Goal: Information Seeking & Learning: Understand process/instructions

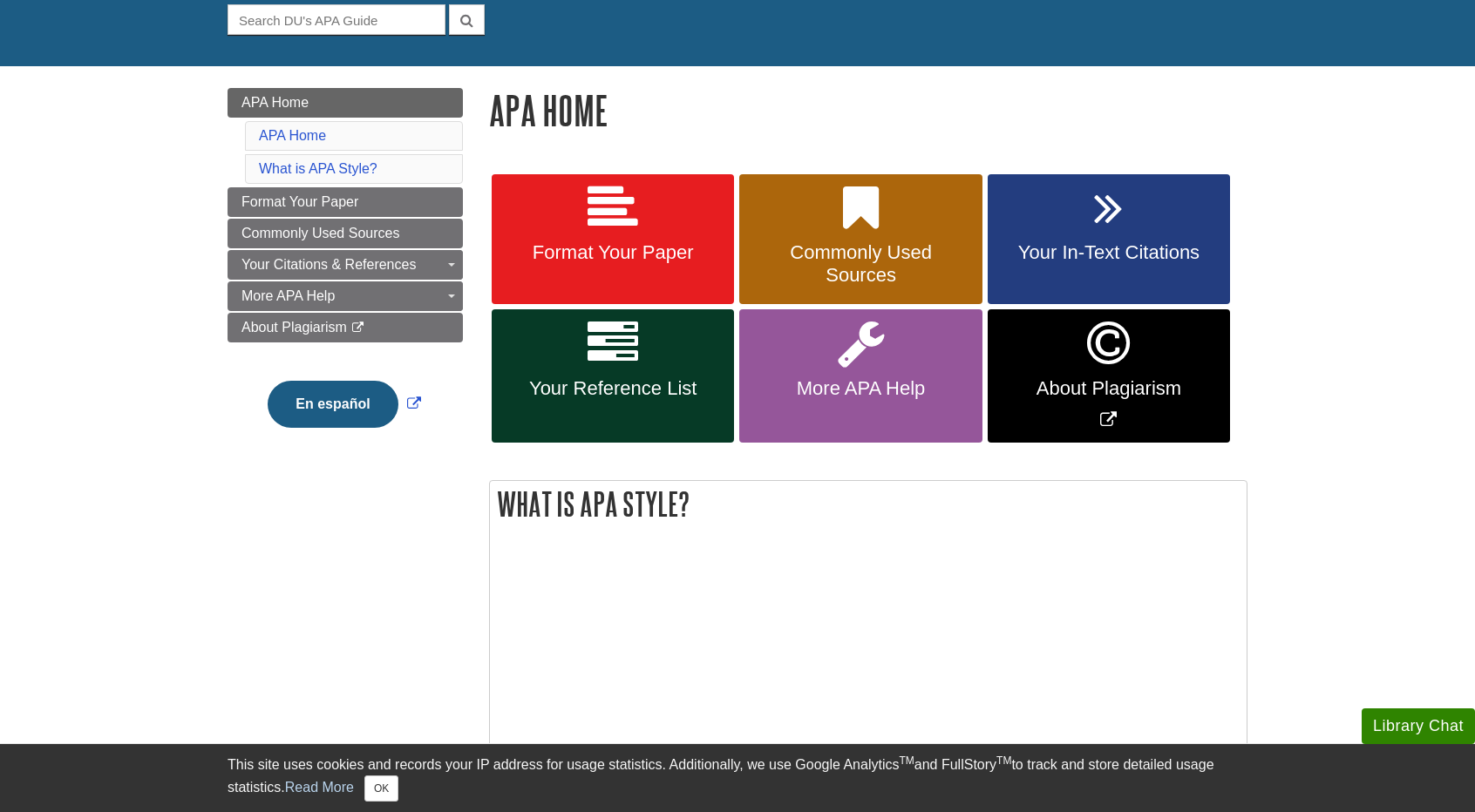
scroll to position [174, 0]
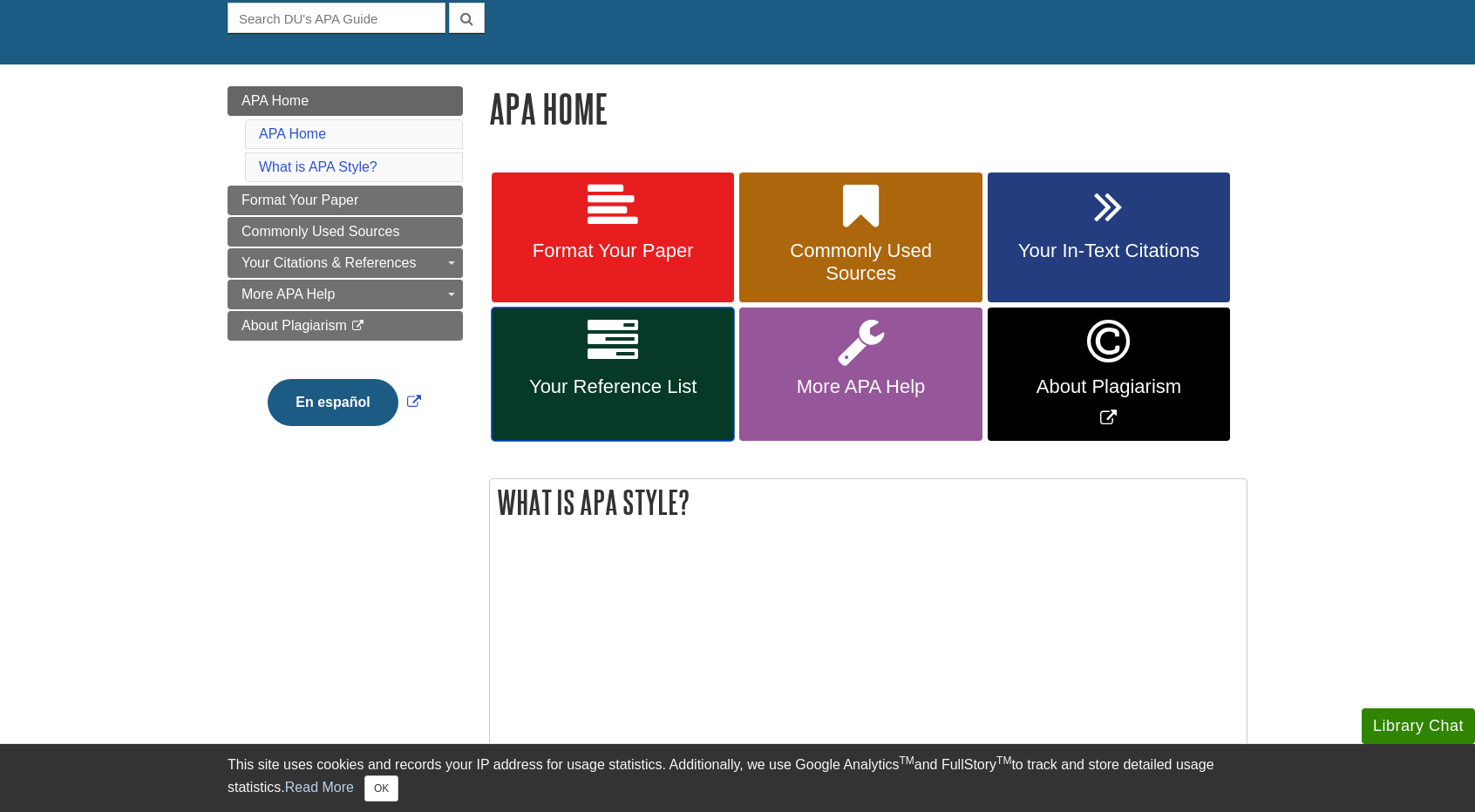
click at [606, 376] on span "Your Reference List" at bounding box center [613, 387] width 216 height 23
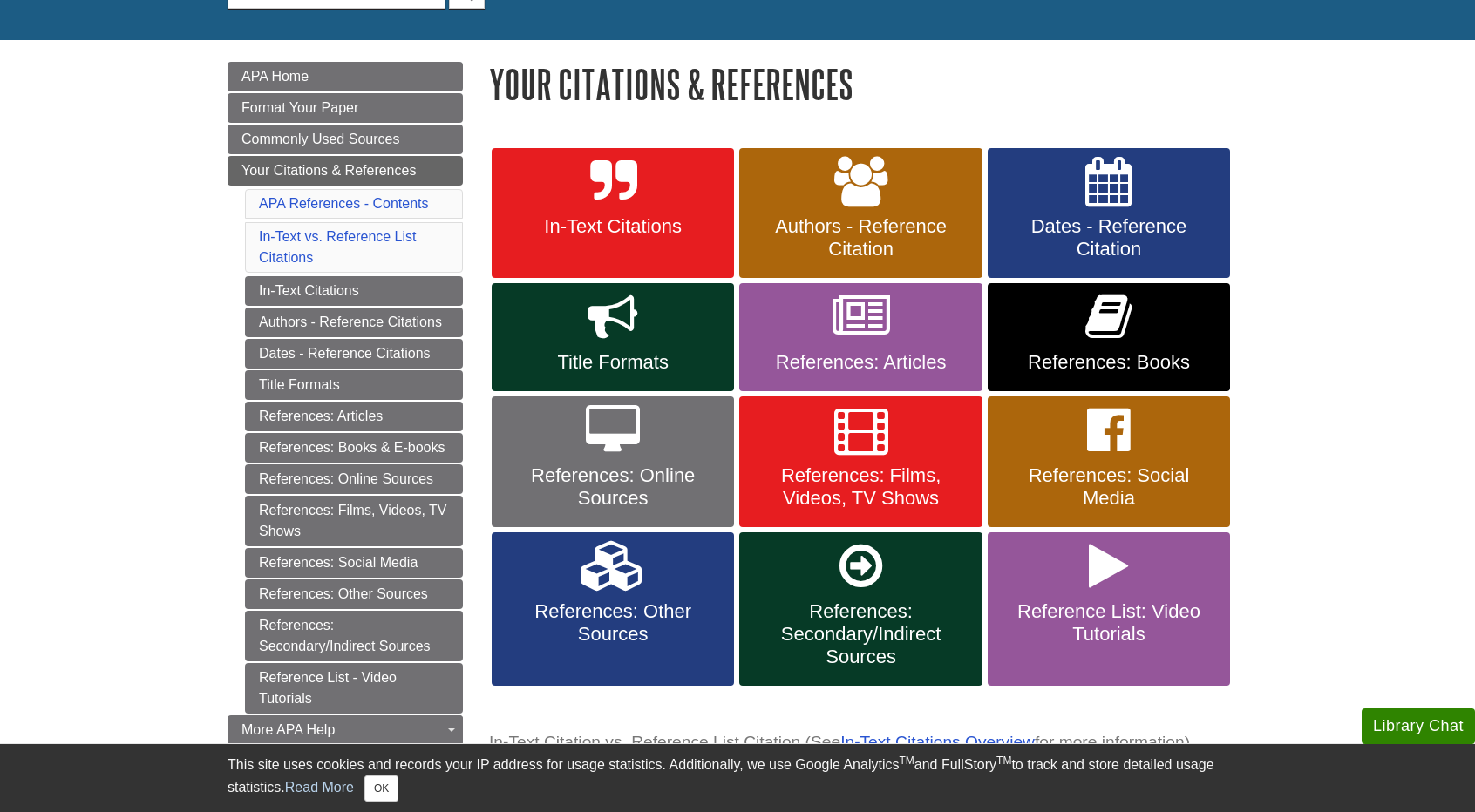
scroll to position [261, 0]
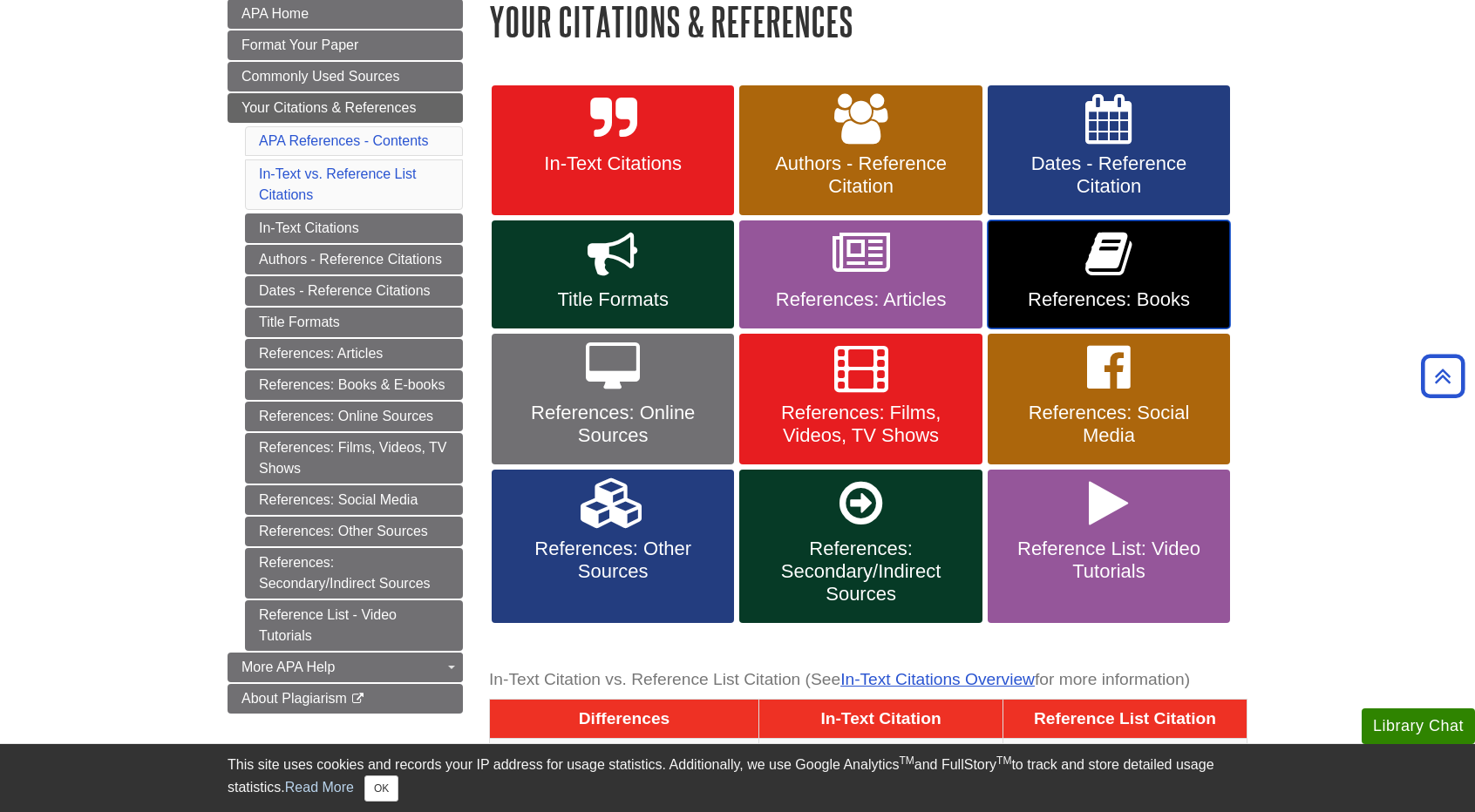
click at [1145, 285] on link "References: Books" at bounding box center [1109, 274] width 242 height 108
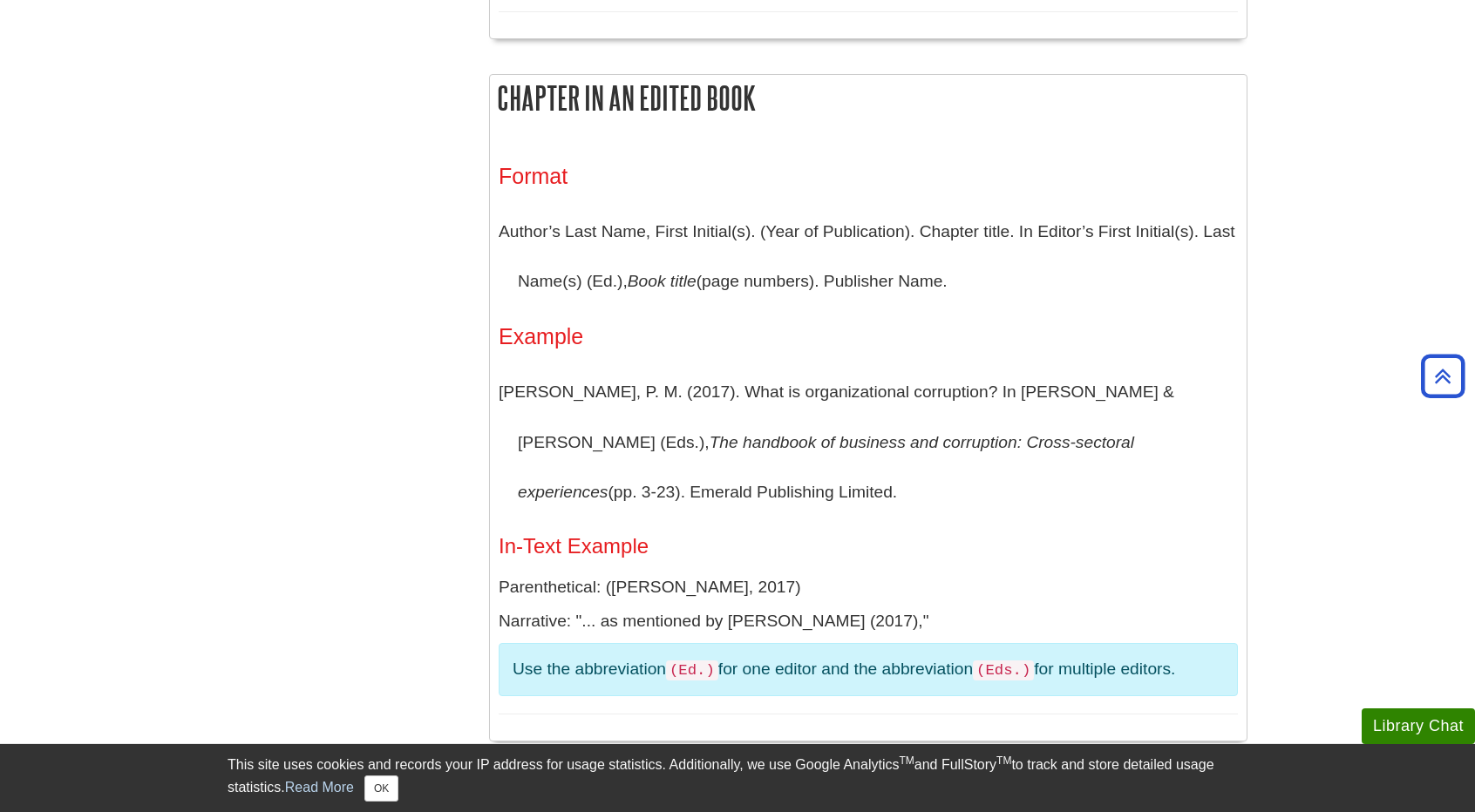
scroll to position [2091, 0]
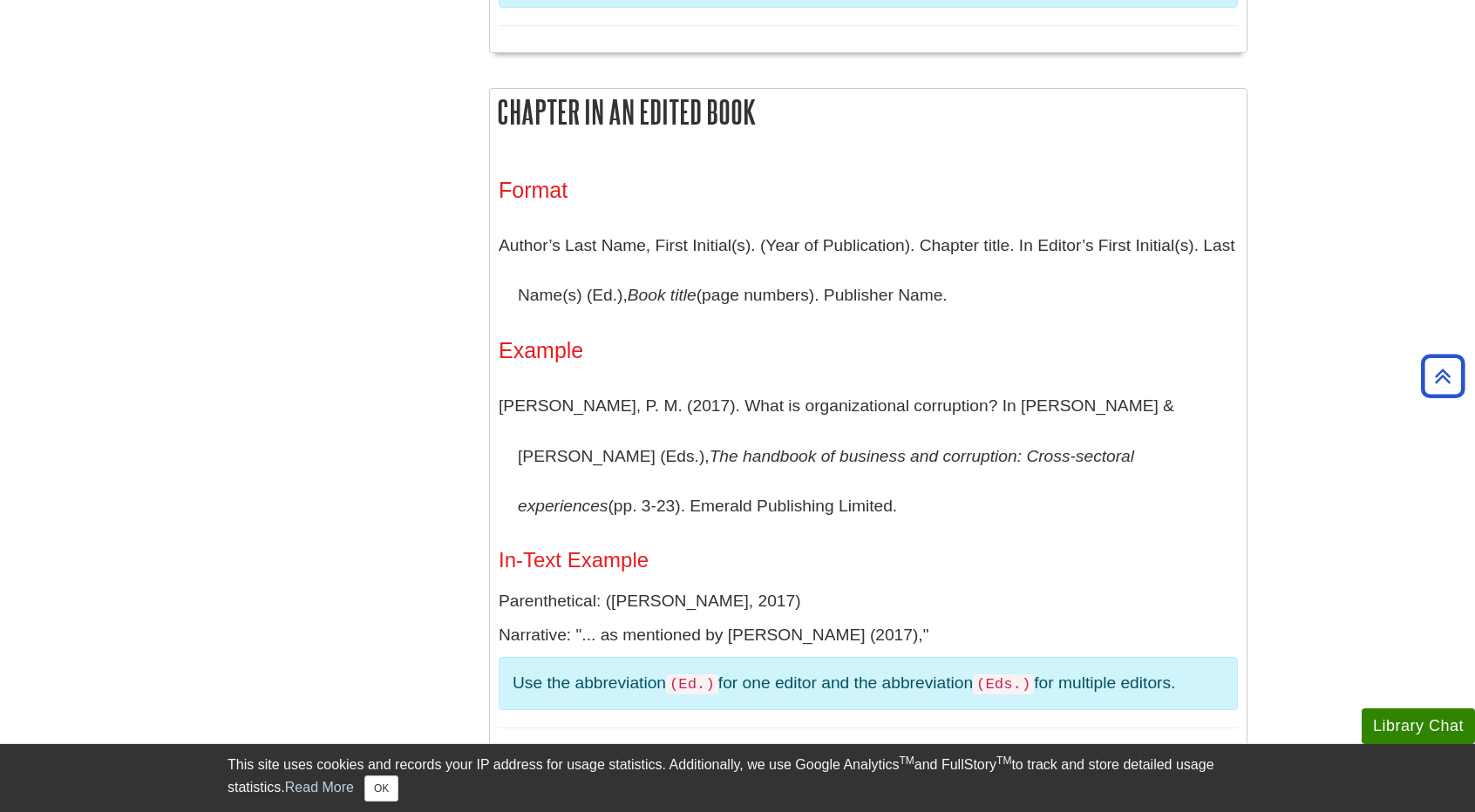
click at [869, 390] on p "Nichols, P. M. (2017). What is organizational corruption? In M. S. Asslander & …" at bounding box center [868, 456] width 739 height 151
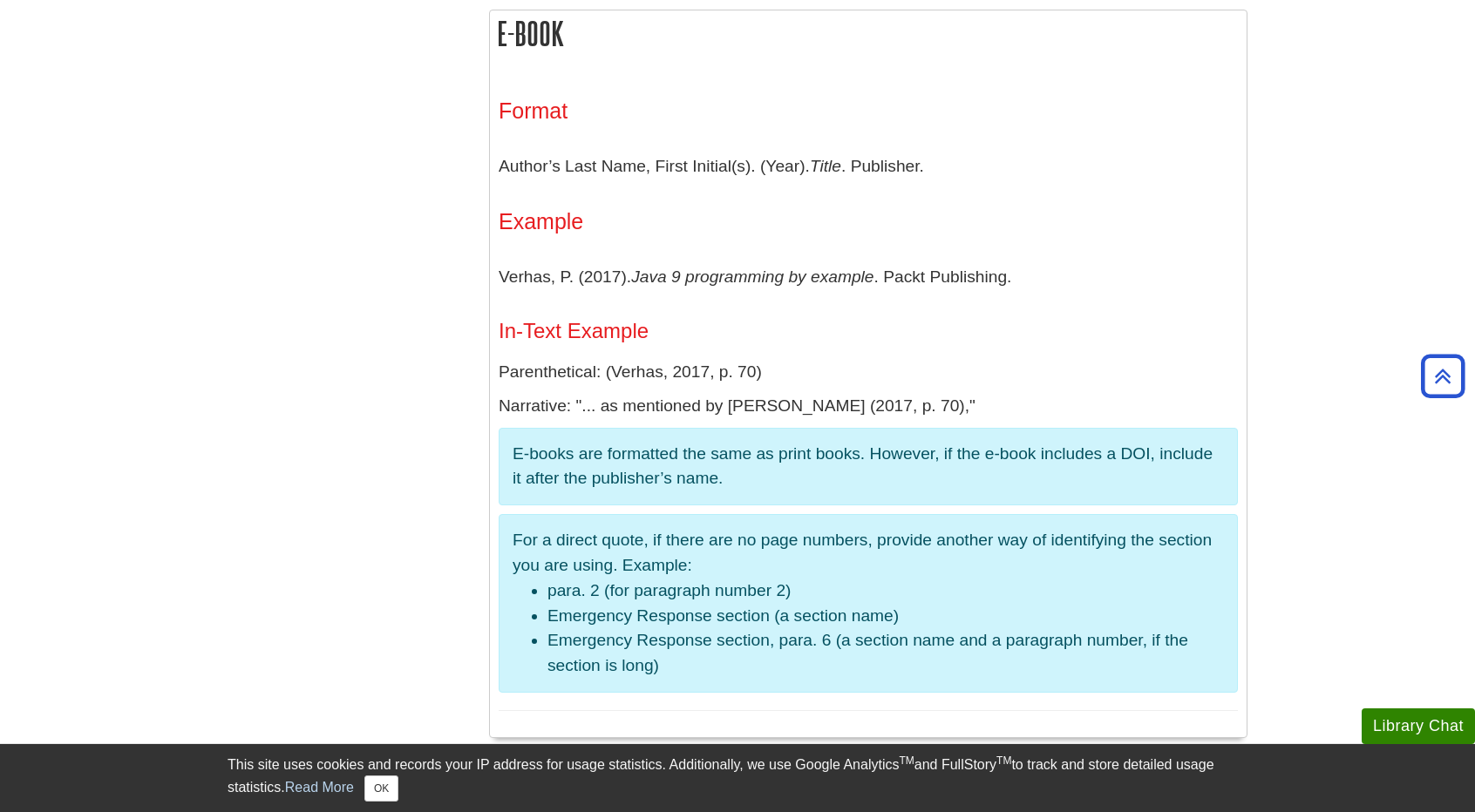
scroll to position [2875, 0]
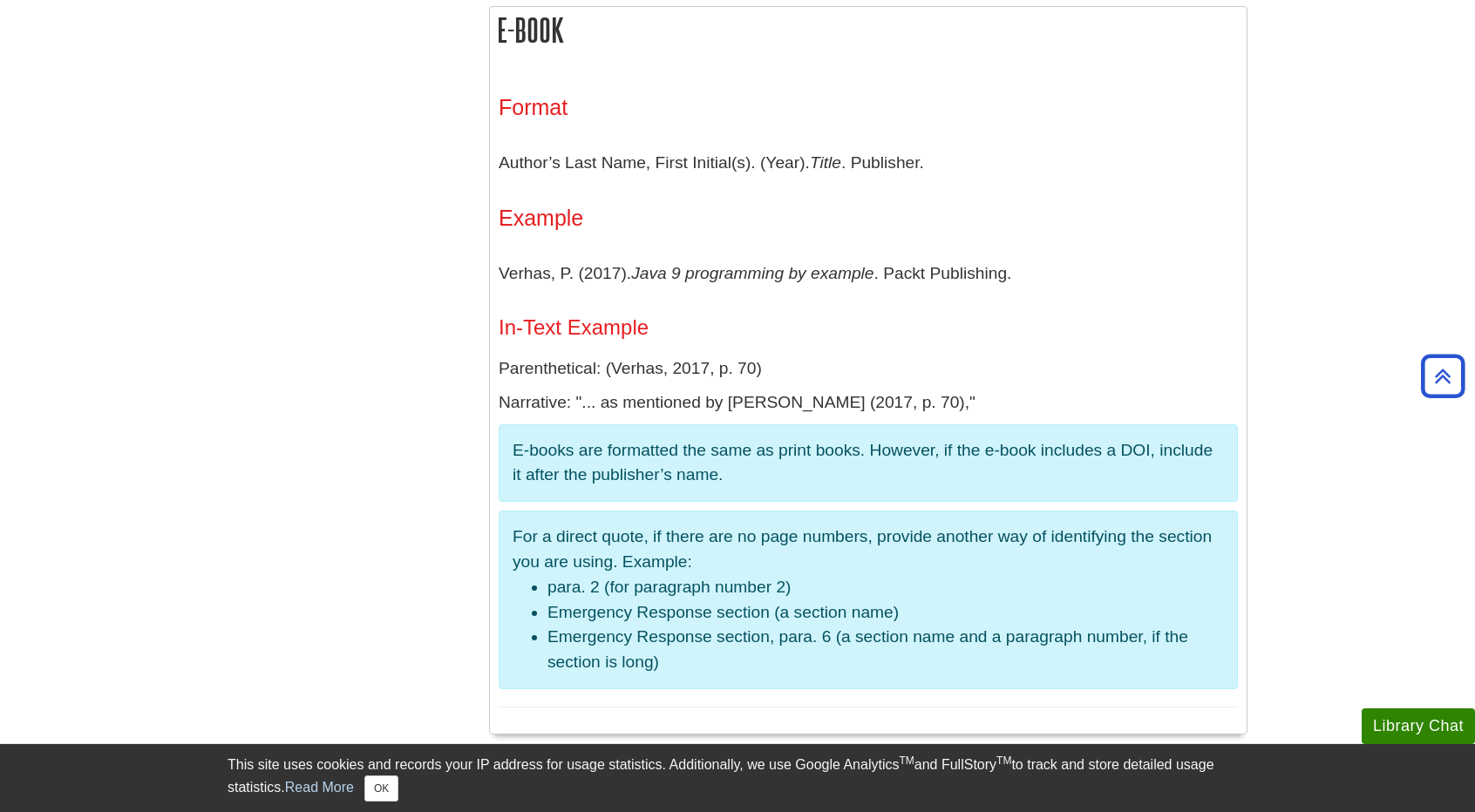
click at [694, 492] on aside "E-books are formatted the same as print books. However, if the e-book includes …" at bounding box center [868, 463] width 739 height 79
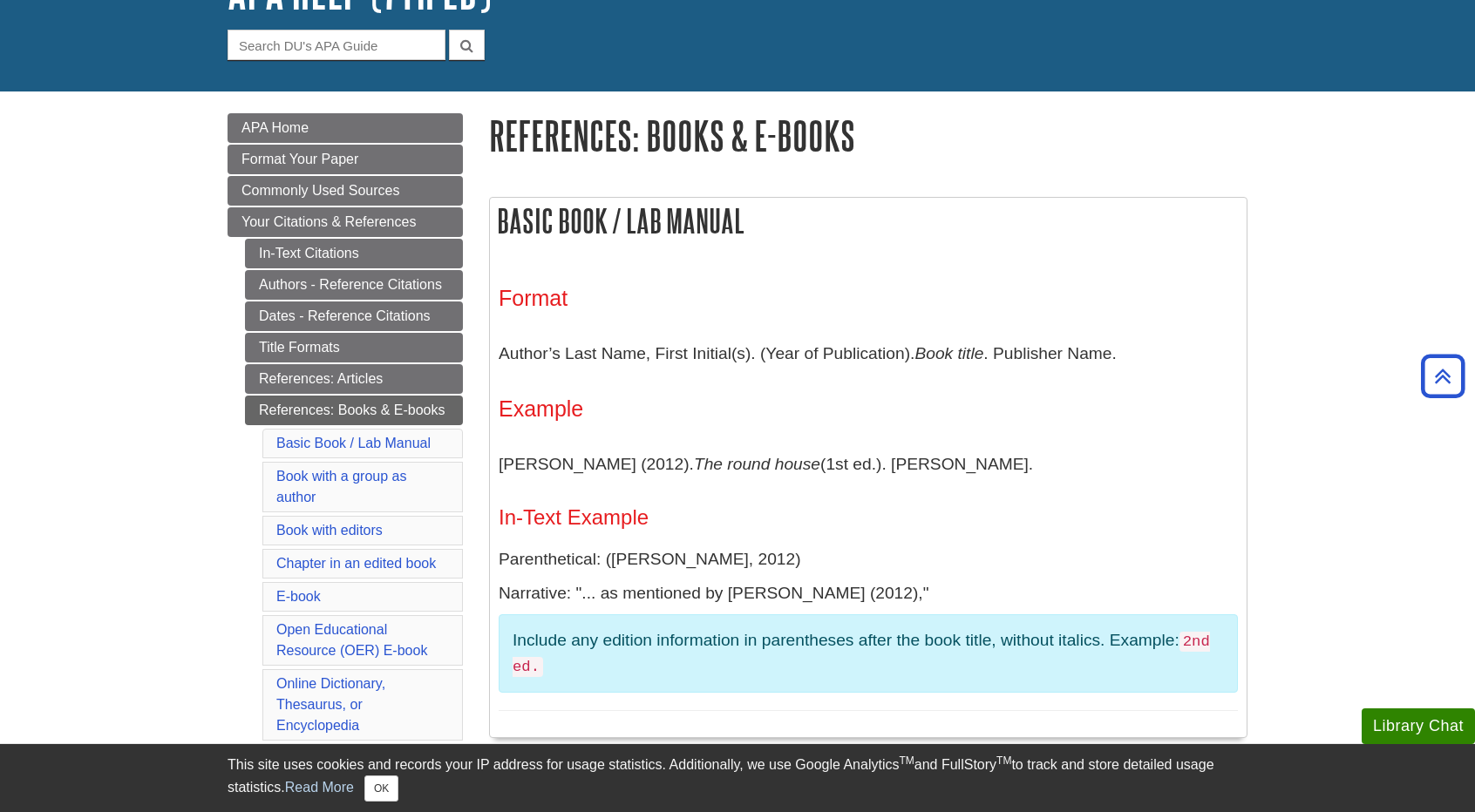
scroll to position [87, 0]
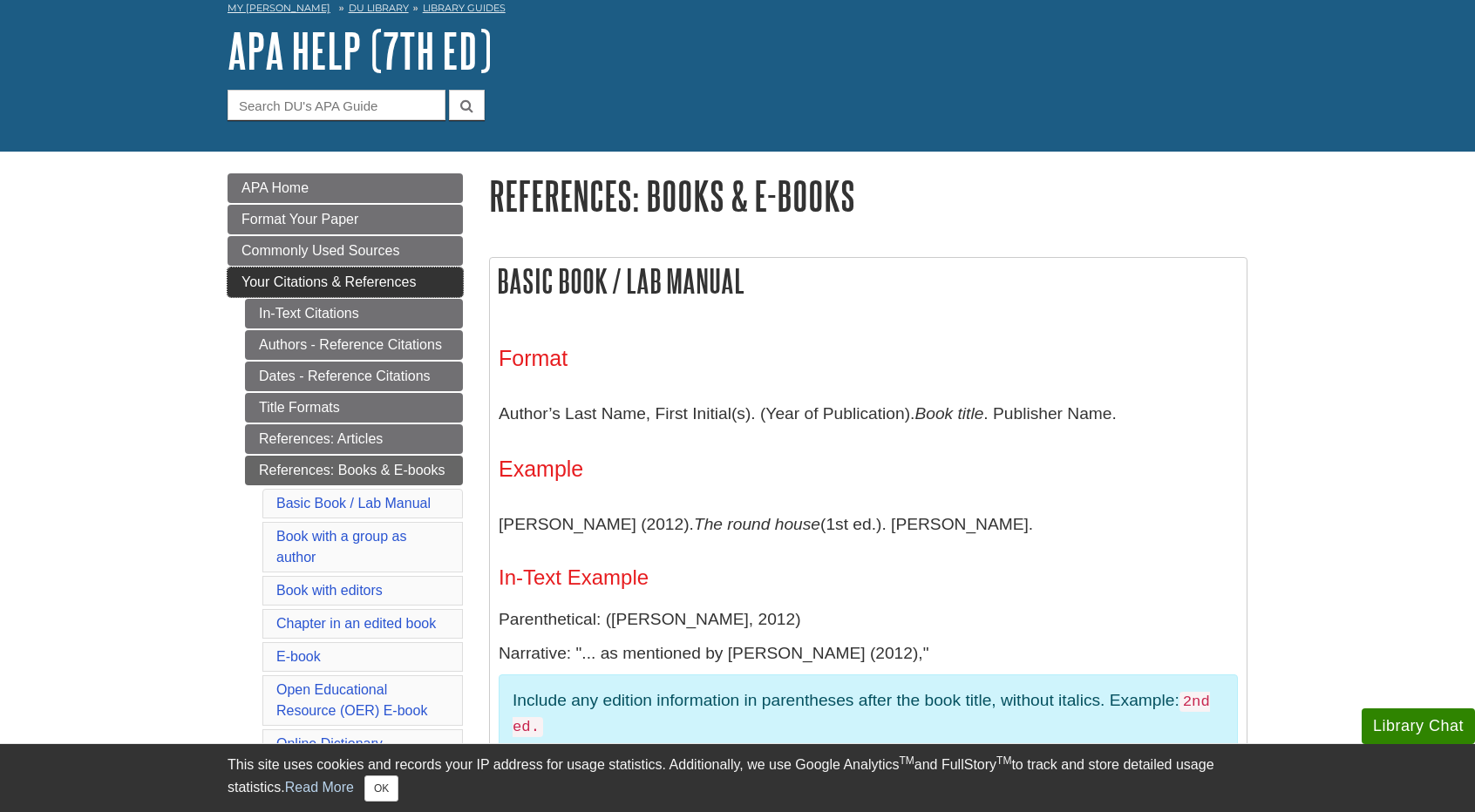
click at [352, 282] on span "Your Citations & References" at bounding box center [328, 281] width 174 height 15
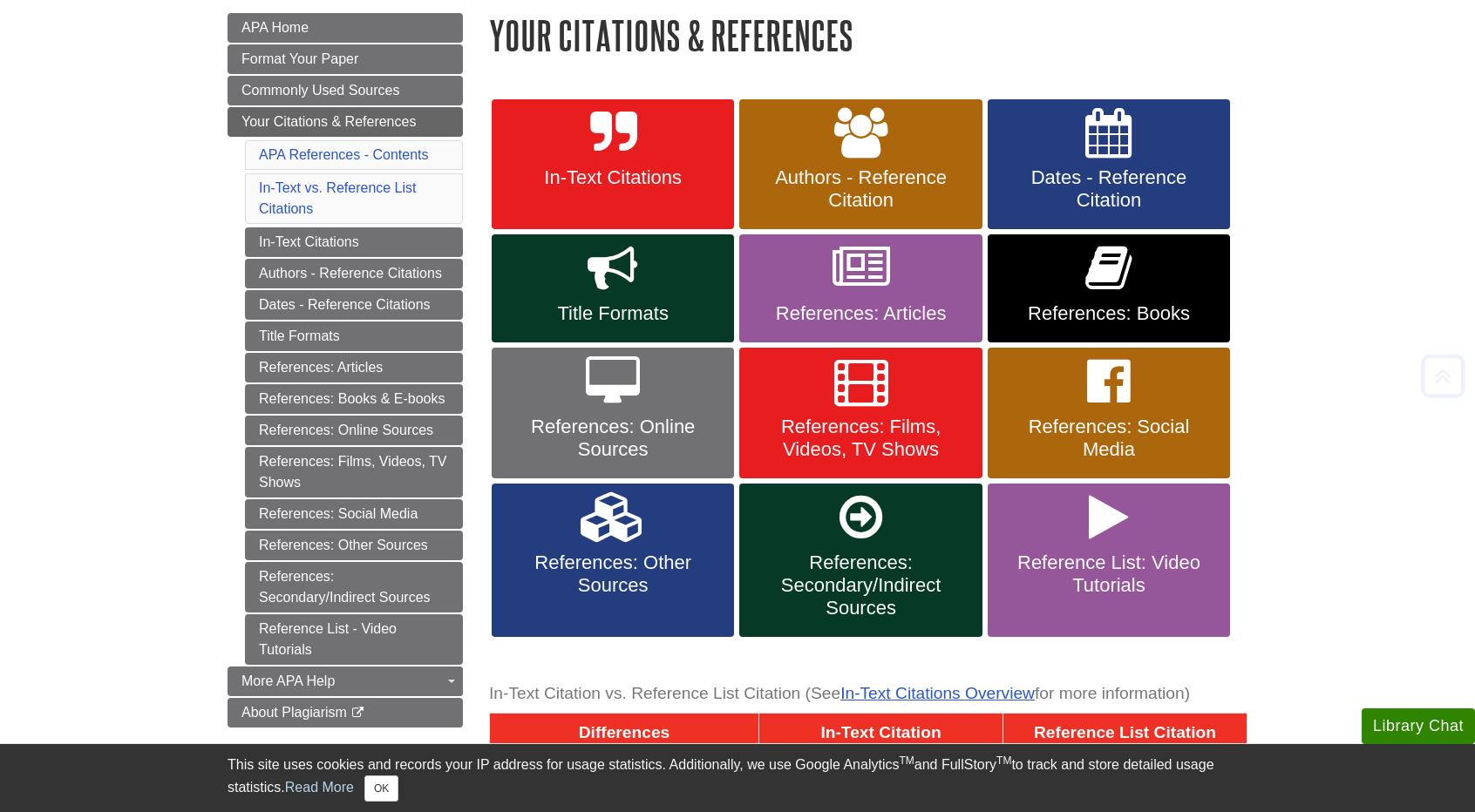
scroll to position [261, 0]
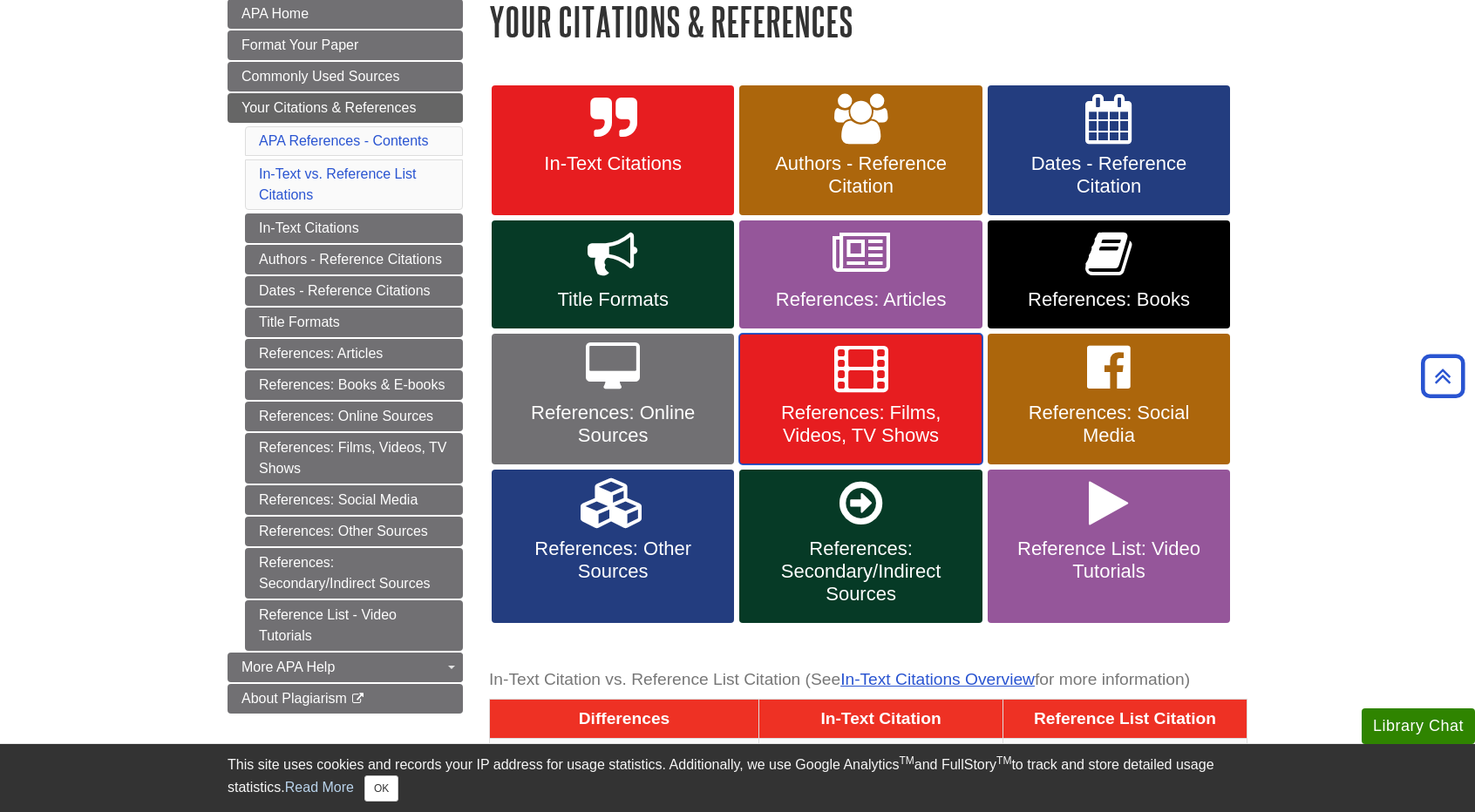
click at [813, 406] on span "References: Films, Videos, TV Shows" at bounding box center [860, 424] width 216 height 46
click at [900, 410] on span "References: Films, Videos, TV Shows" at bounding box center [860, 424] width 216 height 46
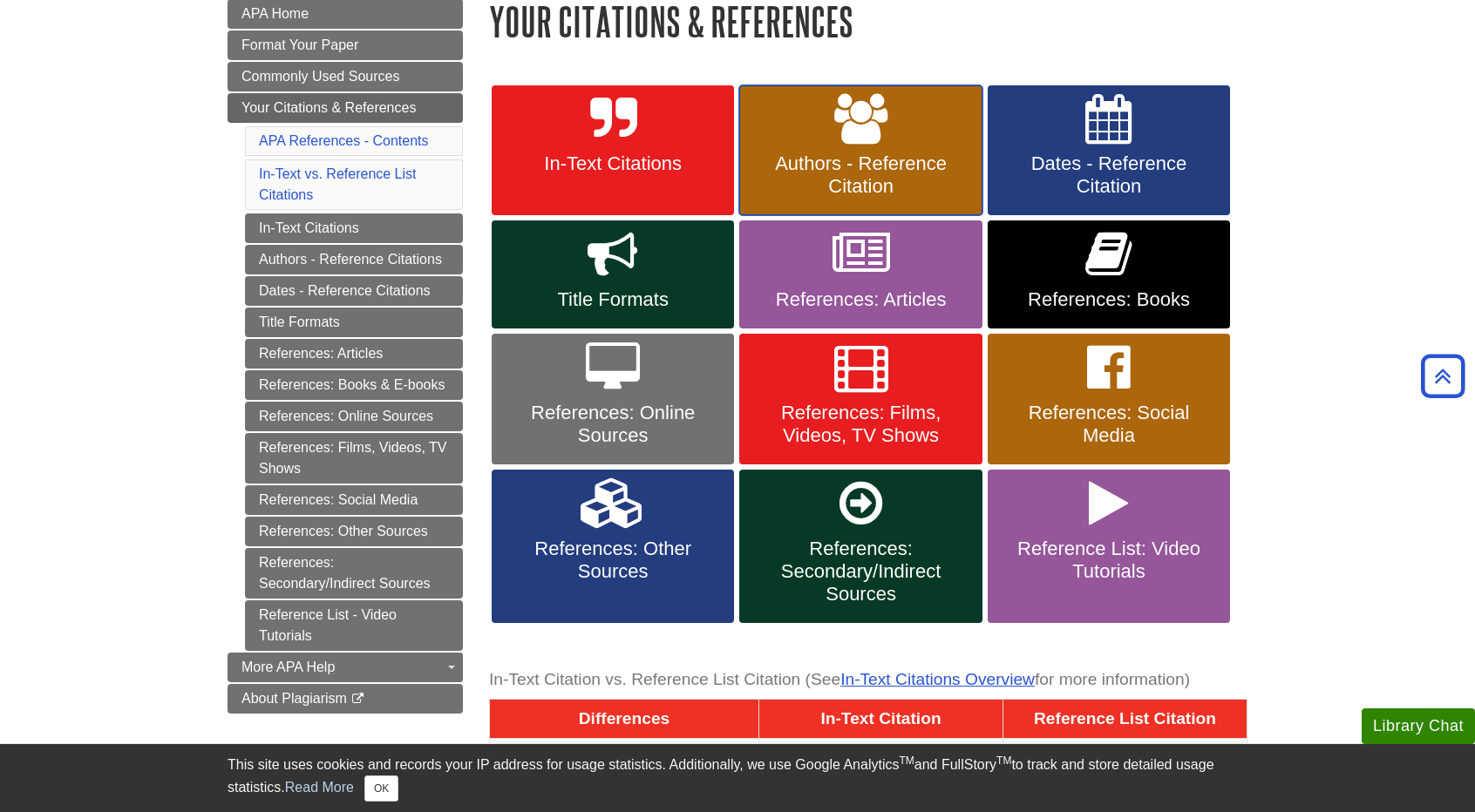
click at [862, 172] on span "Authors - Reference Citation" at bounding box center [860, 175] width 216 height 46
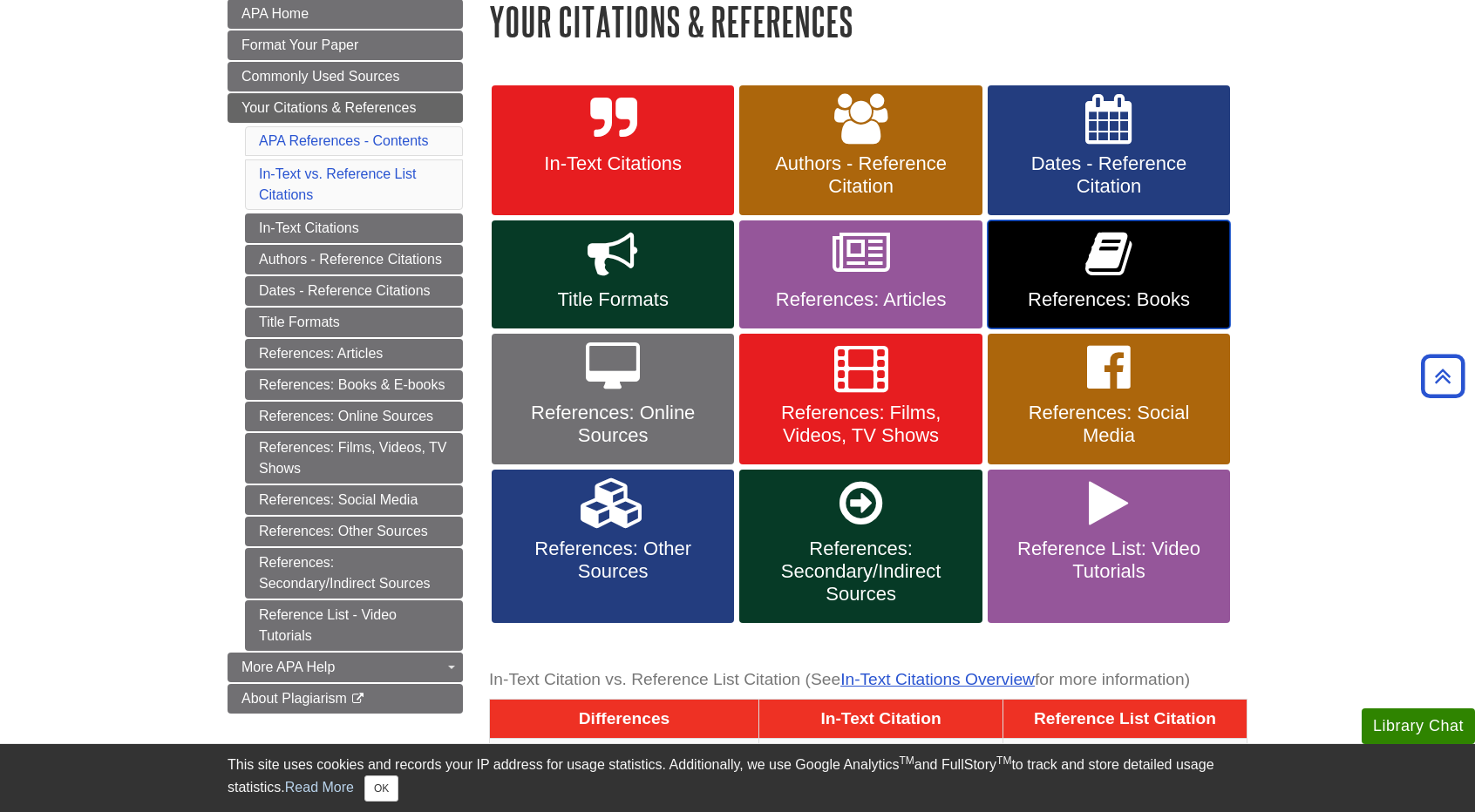
click at [1050, 279] on link "References: Books" at bounding box center [1109, 274] width 242 height 108
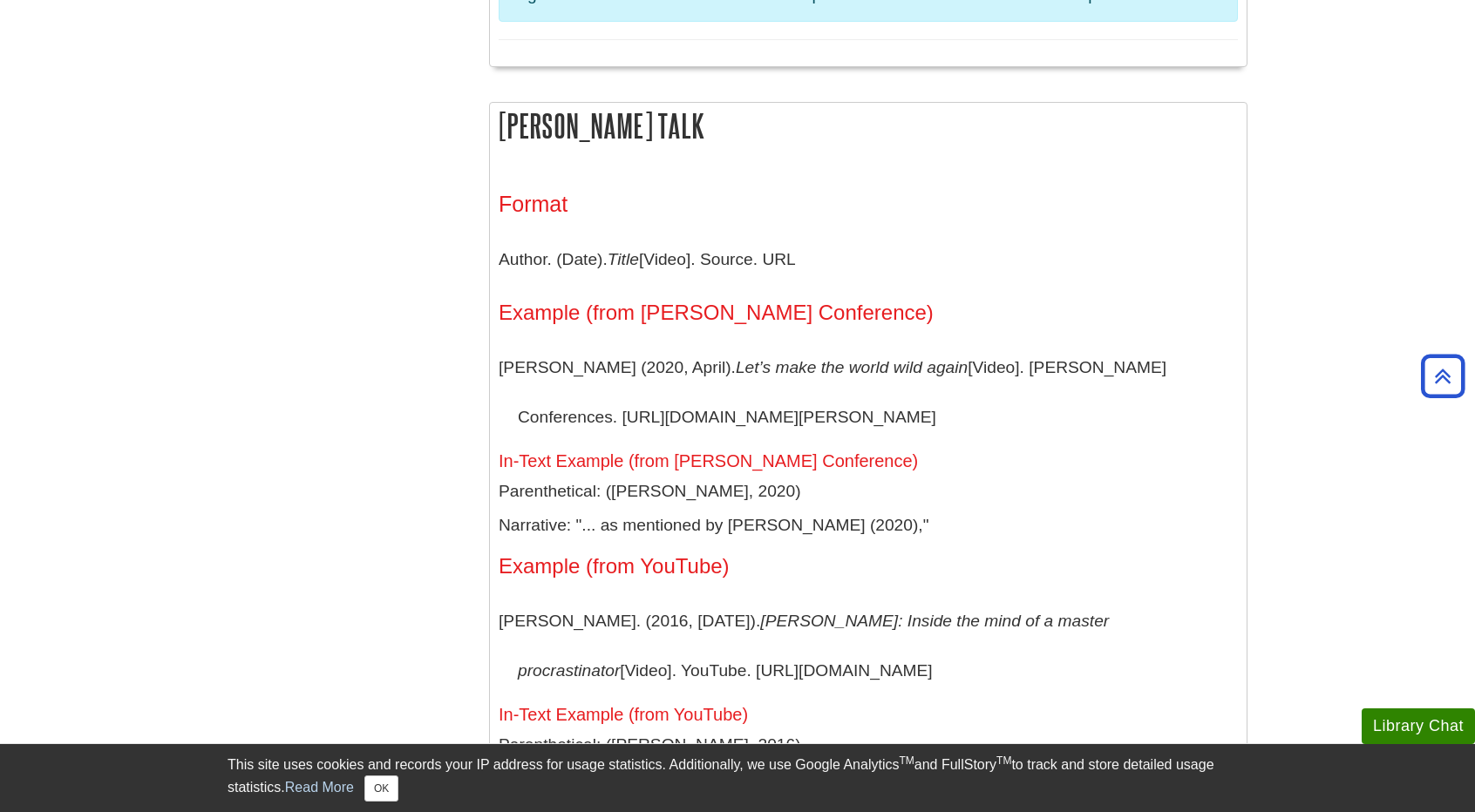
scroll to position [2003, 0]
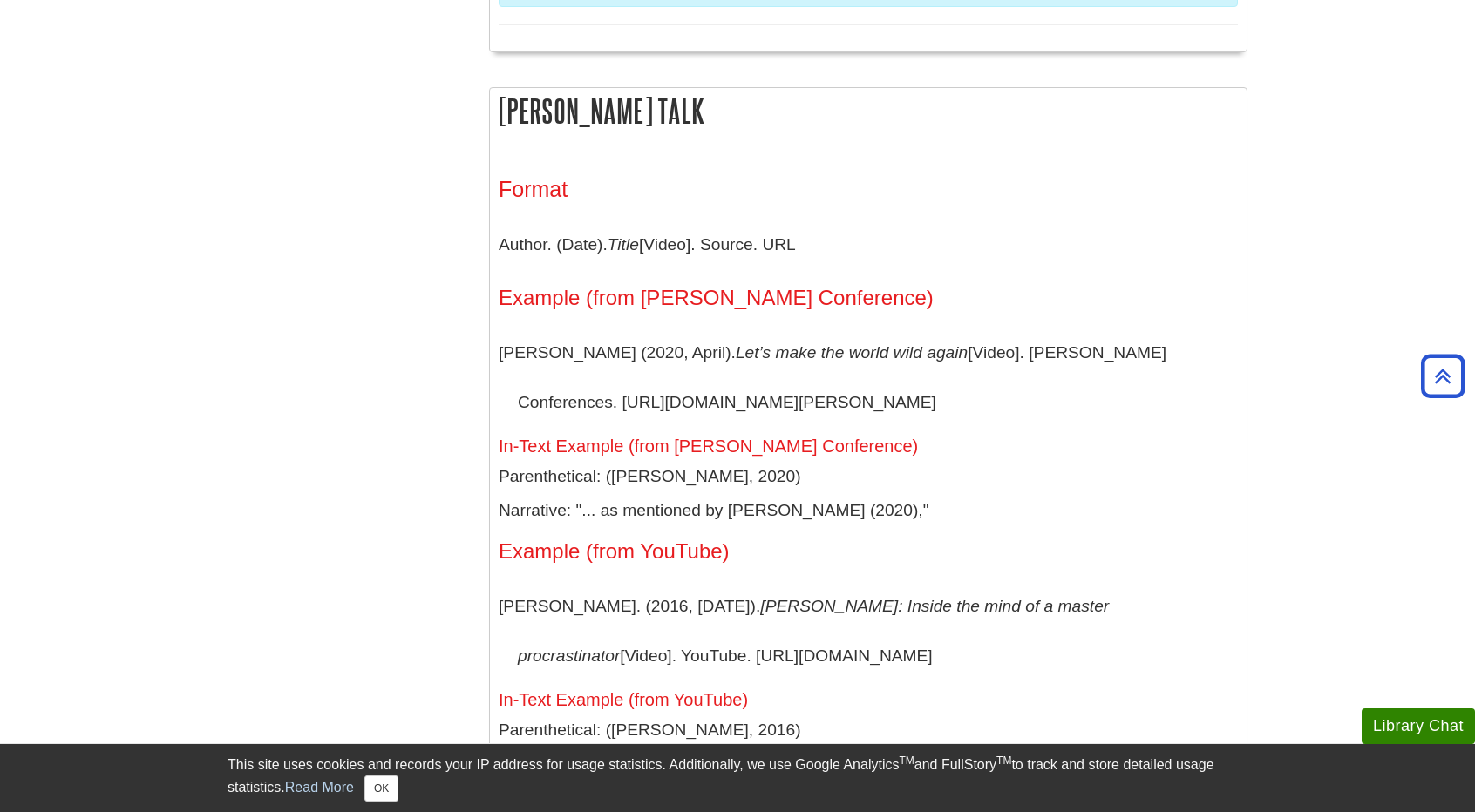
drag, startPoint x: 502, startPoint y: 502, endPoint x: 885, endPoint y: 551, distance: 386.1
click at [885, 581] on p "[PERSON_NAME]. (2016, [DATE]). [PERSON_NAME]: Inside the mind of a master procr…" at bounding box center [868, 631] width 739 height 100
copy p "TED. (2016, April 6). Tim Urban: Inside the mind of a master procrastinator [Vi…"
click at [489, 547] on div "Ted Talk Format Author. (Date). Title [Video]. Source. URL Example (from TED Co…" at bounding box center [868, 498] width 758 height 822
drag, startPoint x: 516, startPoint y: 553, endPoint x: 499, endPoint y: 558, distance: 17.7
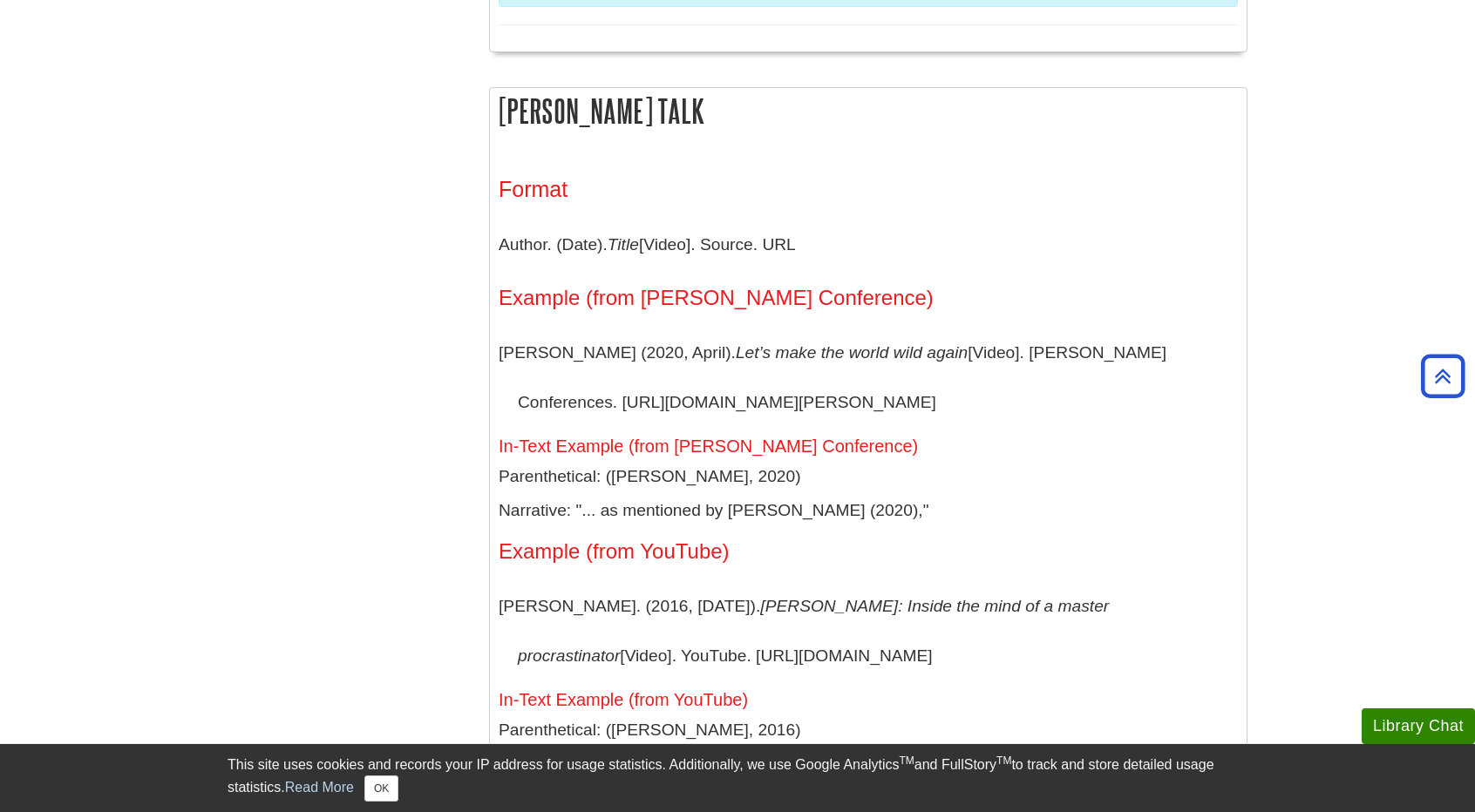
click at [499, 581] on p "TED. (2016, April 6). Tim Urban: Inside the mind of a master procrastinator [Vi…" at bounding box center [868, 631] width 739 height 100
drag, startPoint x: 520, startPoint y: 552, endPoint x: 479, endPoint y: 553, distance: 41.0
click at [479, 553] on div "Motion Picture / Film / Video / DVD Format Last Name, First Initial. (Director)…" at bounding box center [868, 618] width 784 height 4591
click at [529, 581] on p "TED. (2016, April 6). Tim Urban: Inside the mind of a master procrastinator [Vi…" at bounding box center [868, 631] width 739 height 100
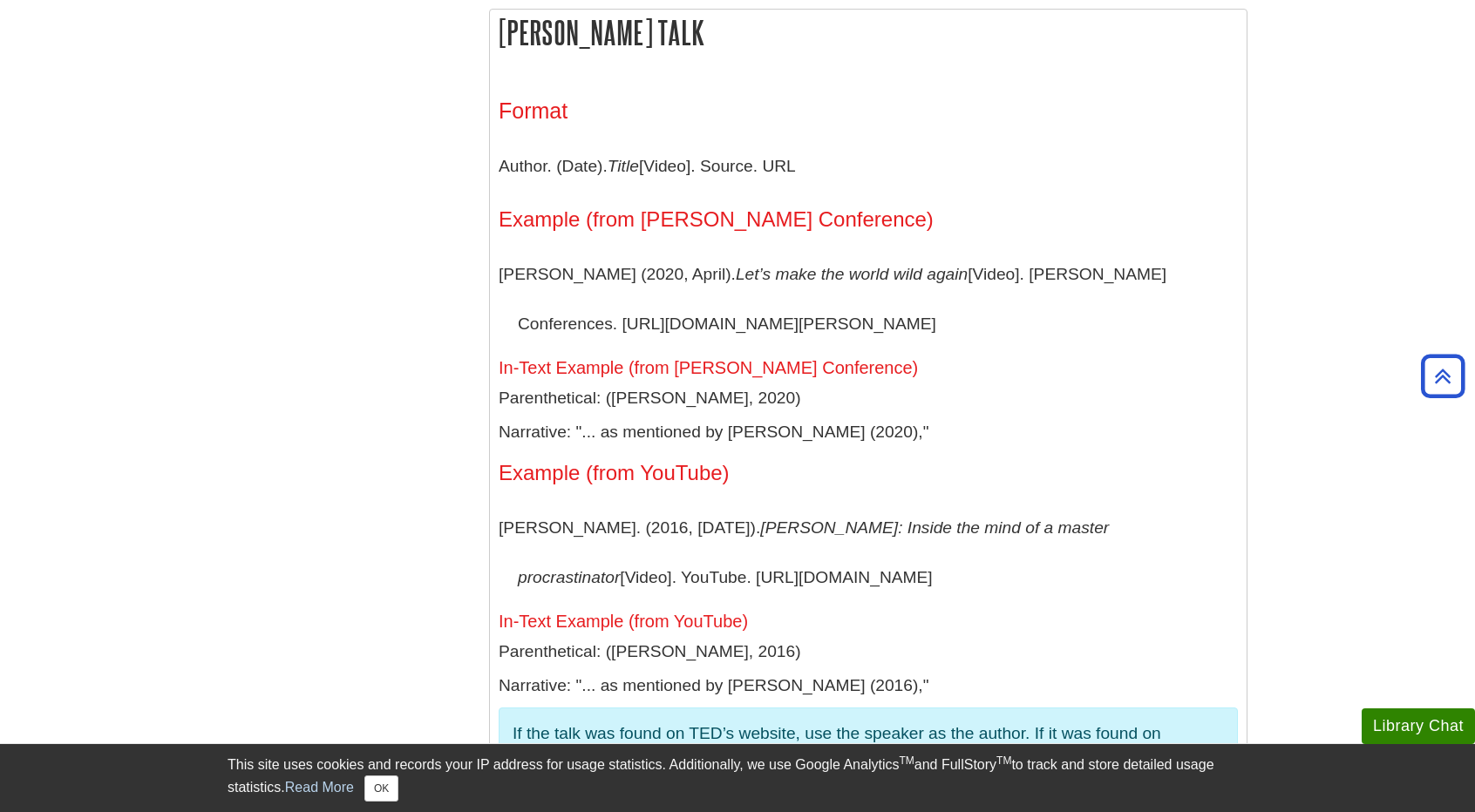
scroll to position [2091, 0]
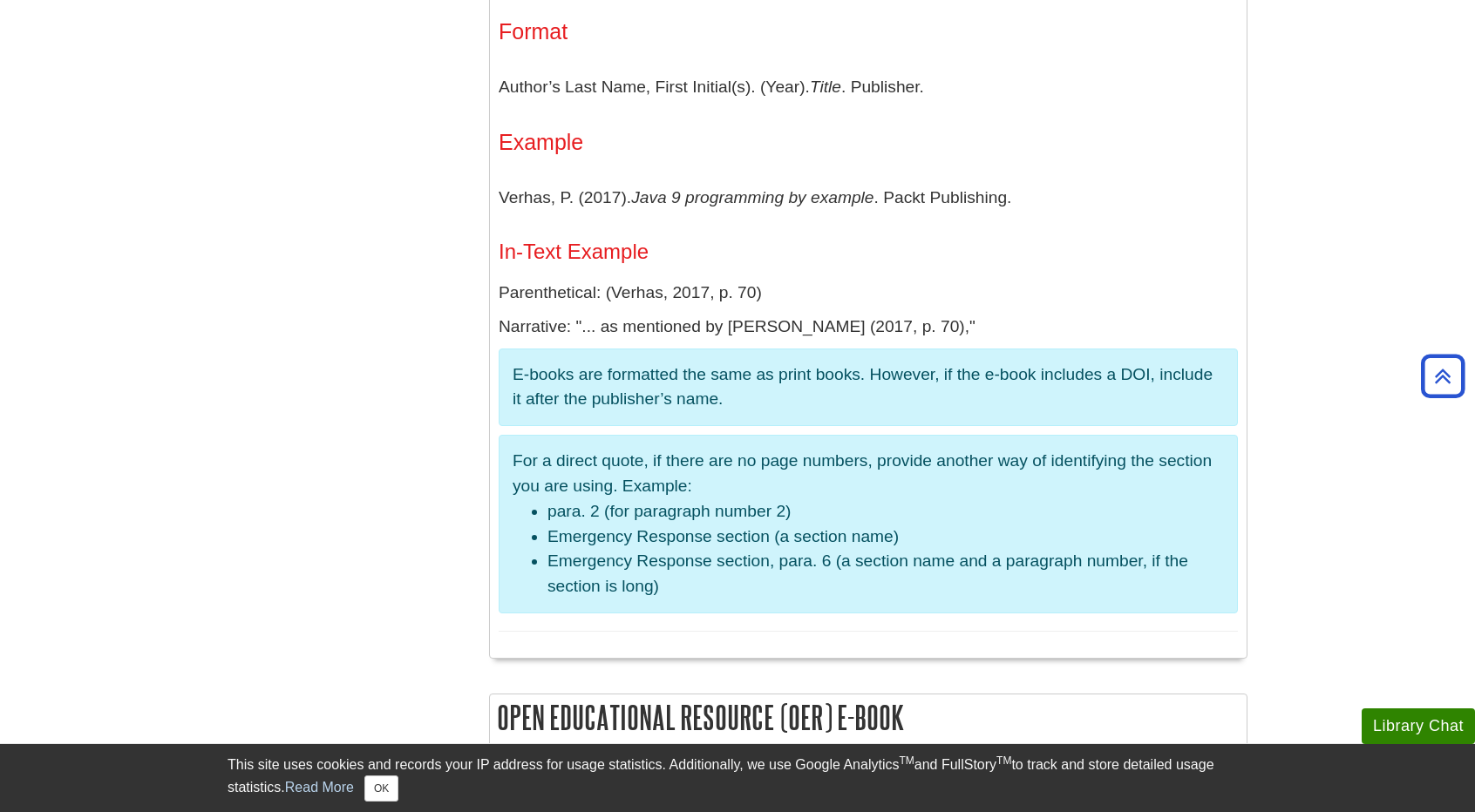
scroll to position [2962, 0]
